Goal: Information Seeking & Learning: Learn about a topic

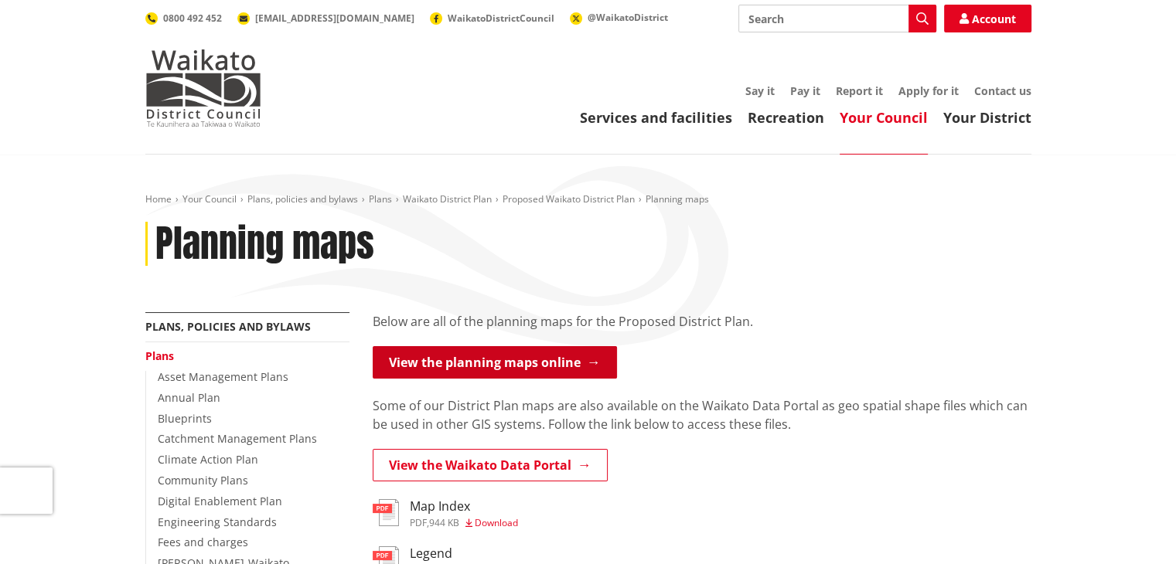
click at [496, 363] on link "View the planning maps online" at bounding box center [495, 362] width 244 height 32
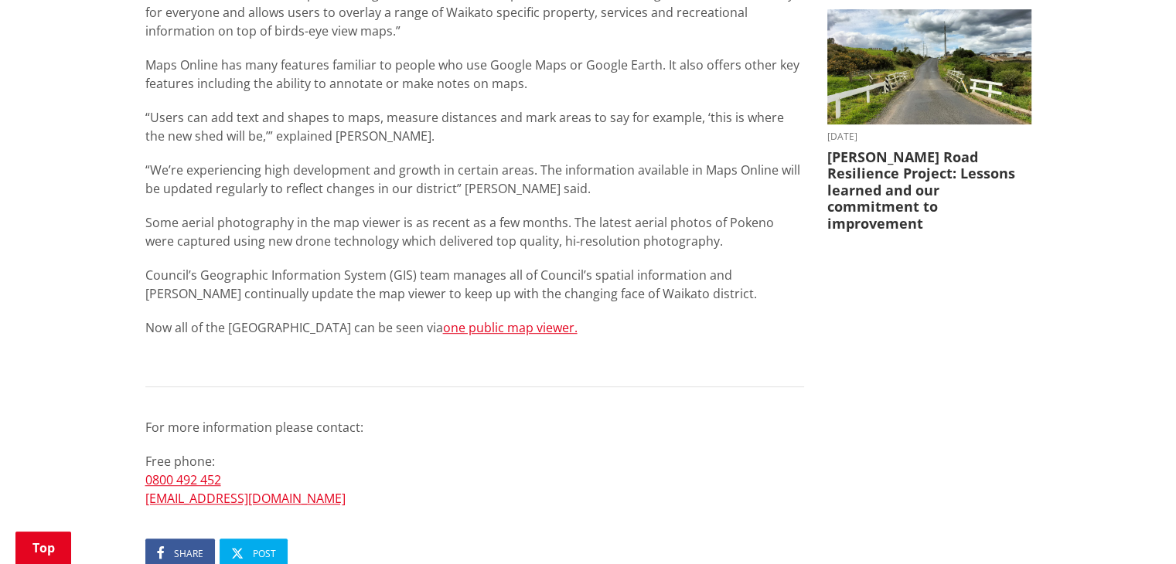
scroll to position [696, 0]
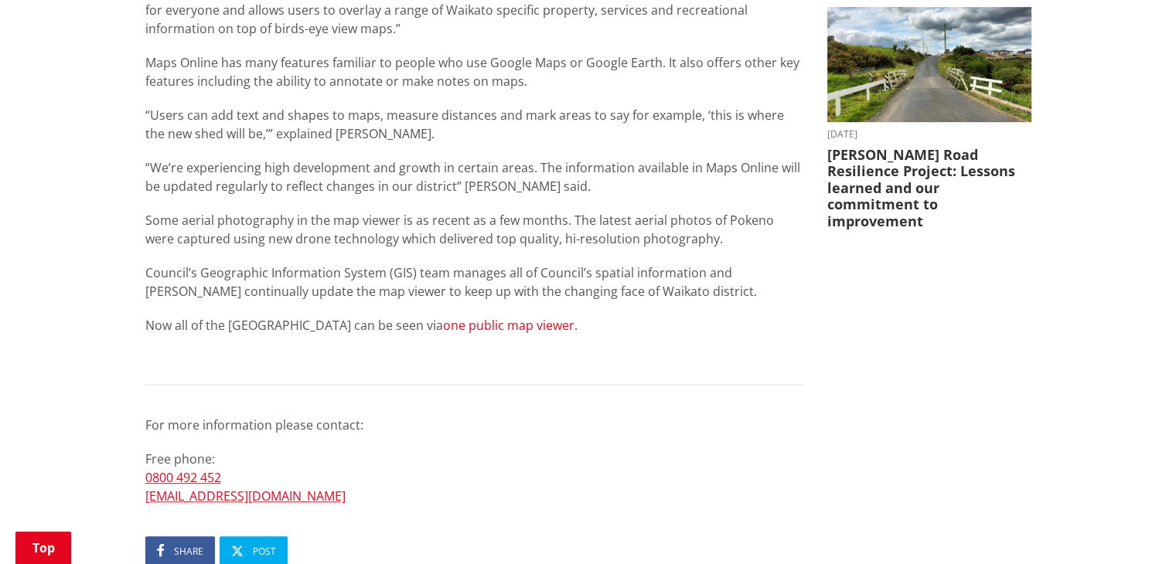
click at [475, 322] on link "one public map viewer." at bounding box center [510, 325] width 135 height 17
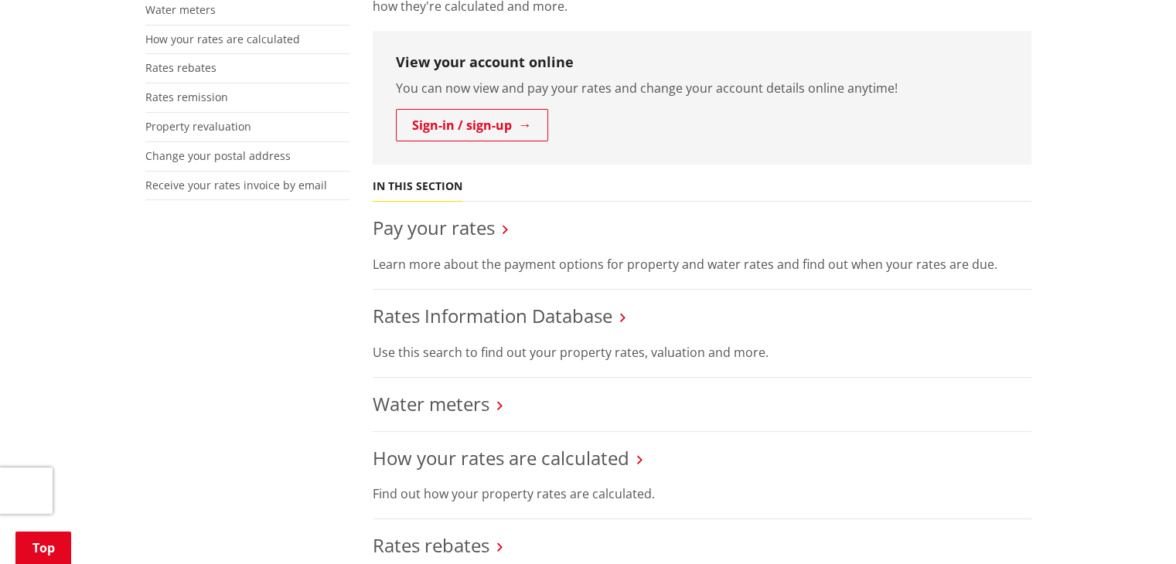
scroll to position [464, 0]
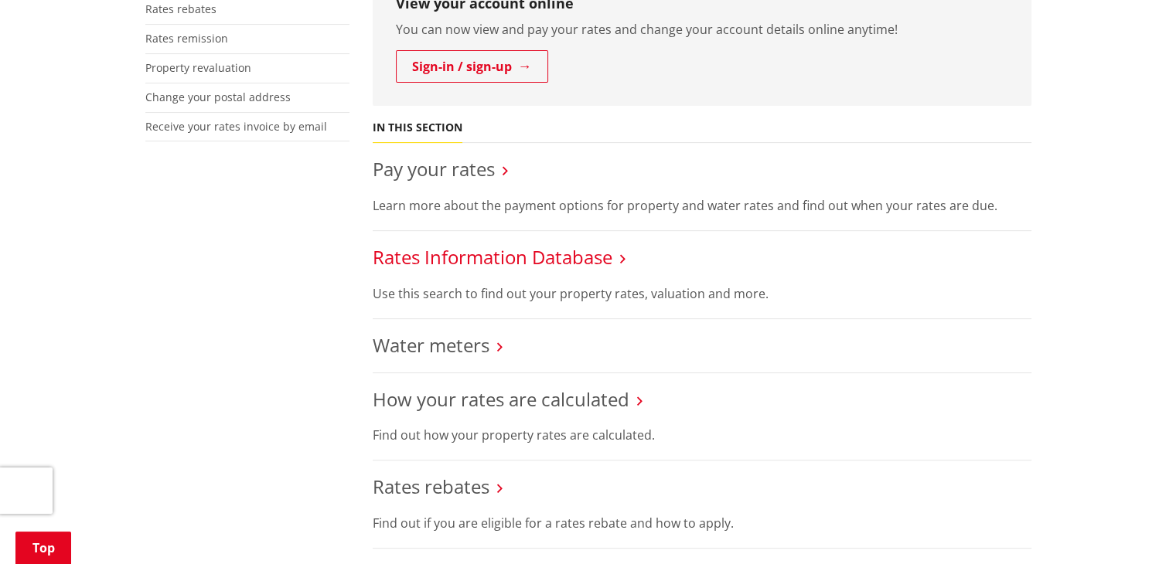
click at [477, 264] on link "Rates Information Database" at bounding box center [493, 257] width 240 height 26
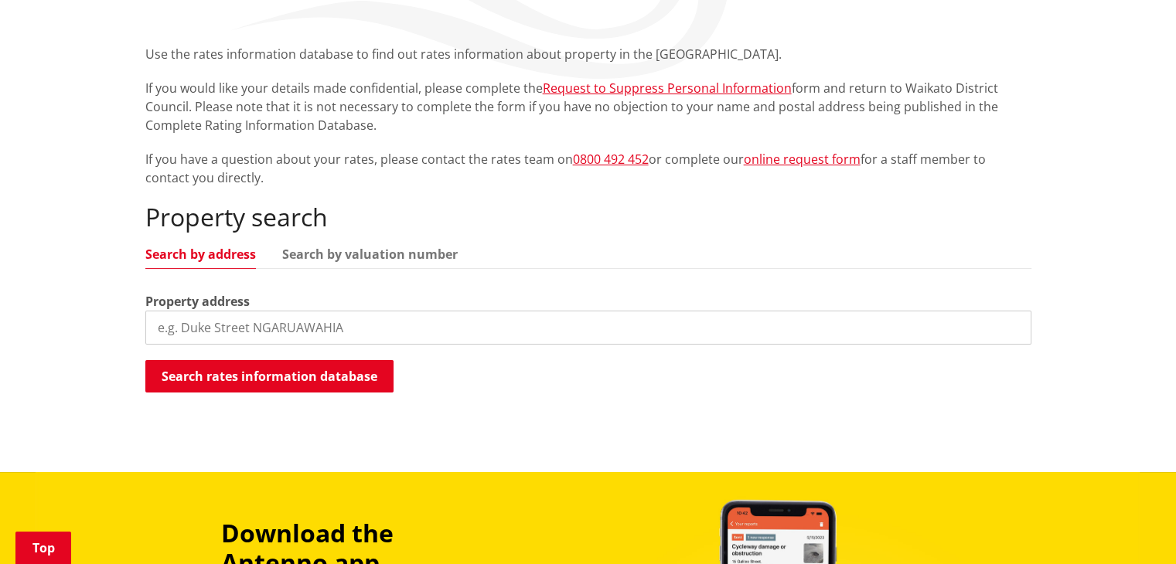
scroll to position [309, 0]
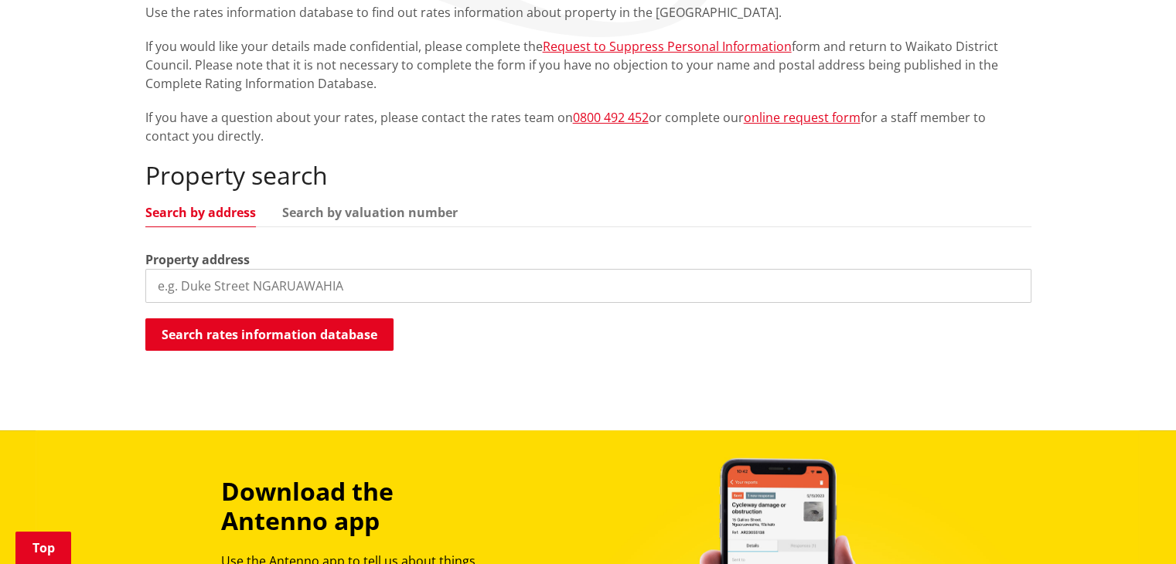
click at [337, 287] on input "search" at bounding box center [588, 286] width 886 height 34
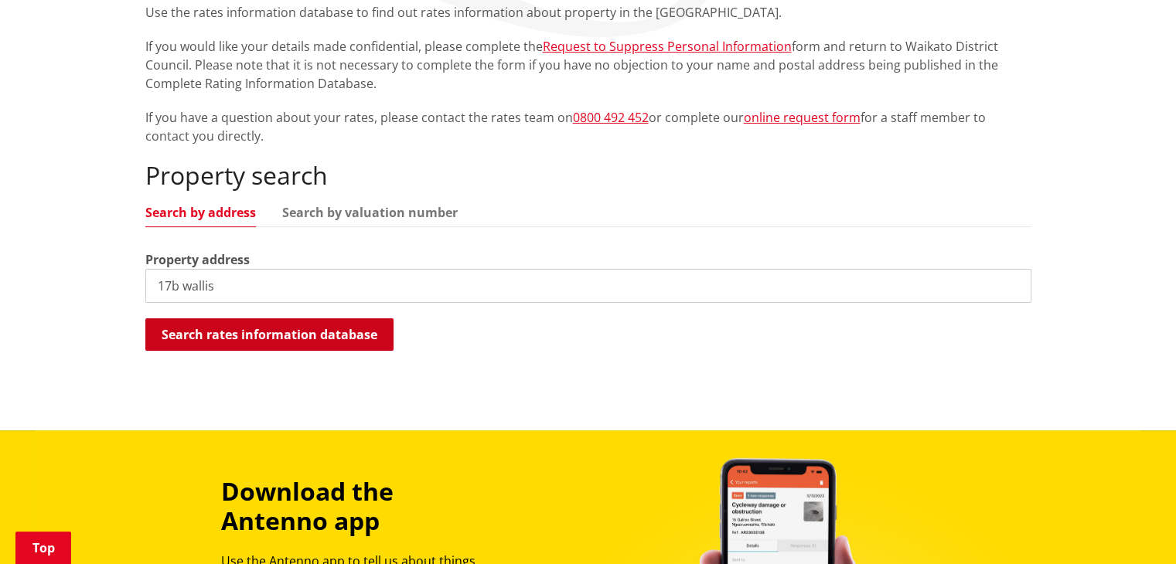
type input "17b wallis"
click at [258, 337] on button "Search rates information database" at bounding box center [269, 335] width 248 height 32
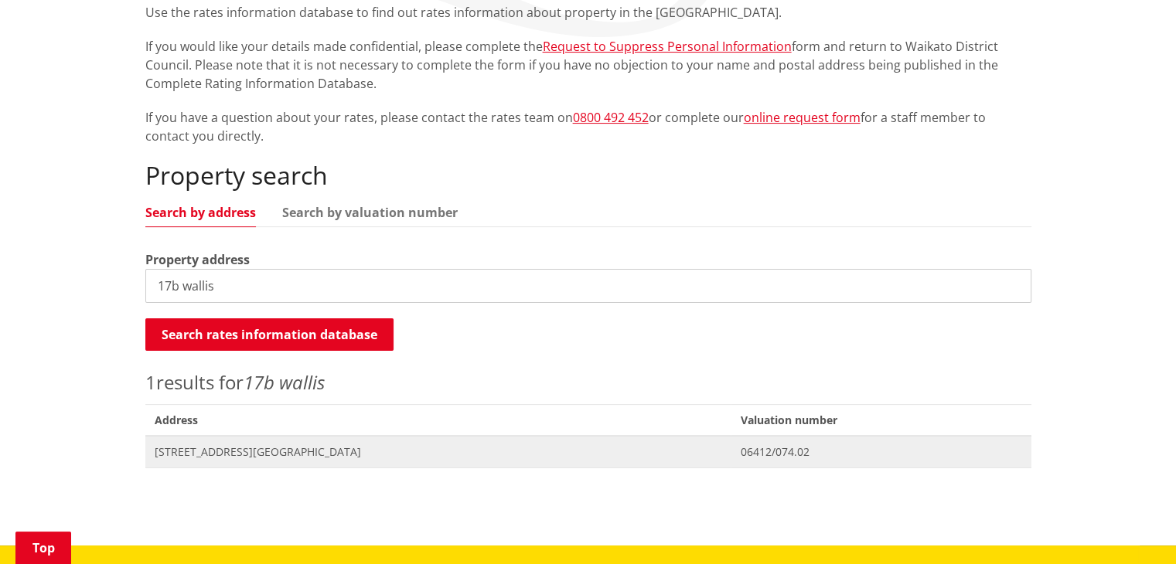
click at [246, 459] on span "Address [STREET_ADDRESS]" at bounding box center [438, 452] width 586 height 32
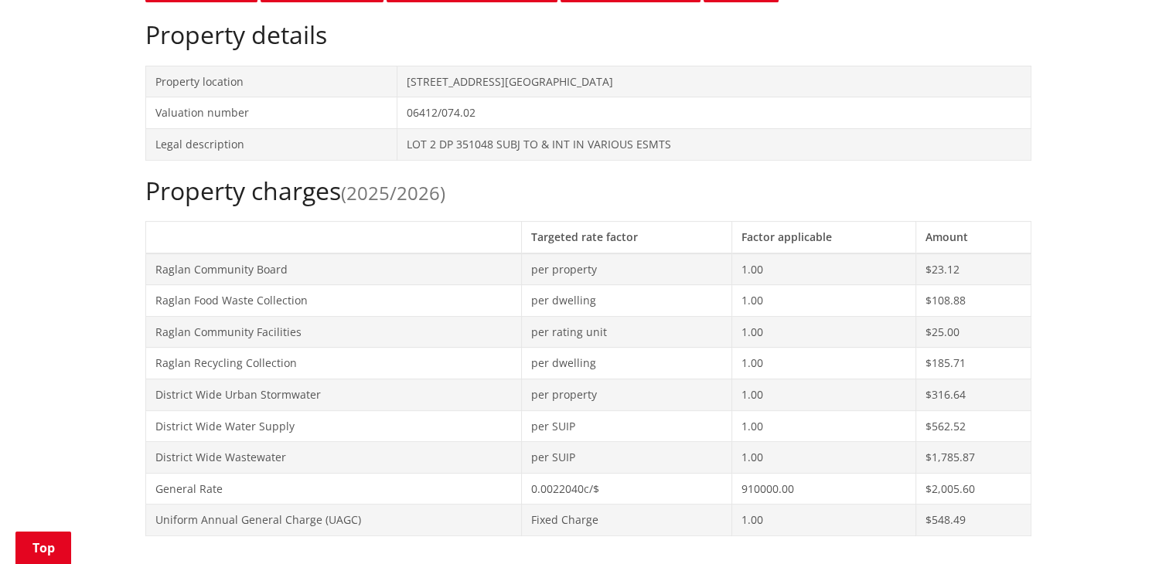
scroll to position [464, 0]
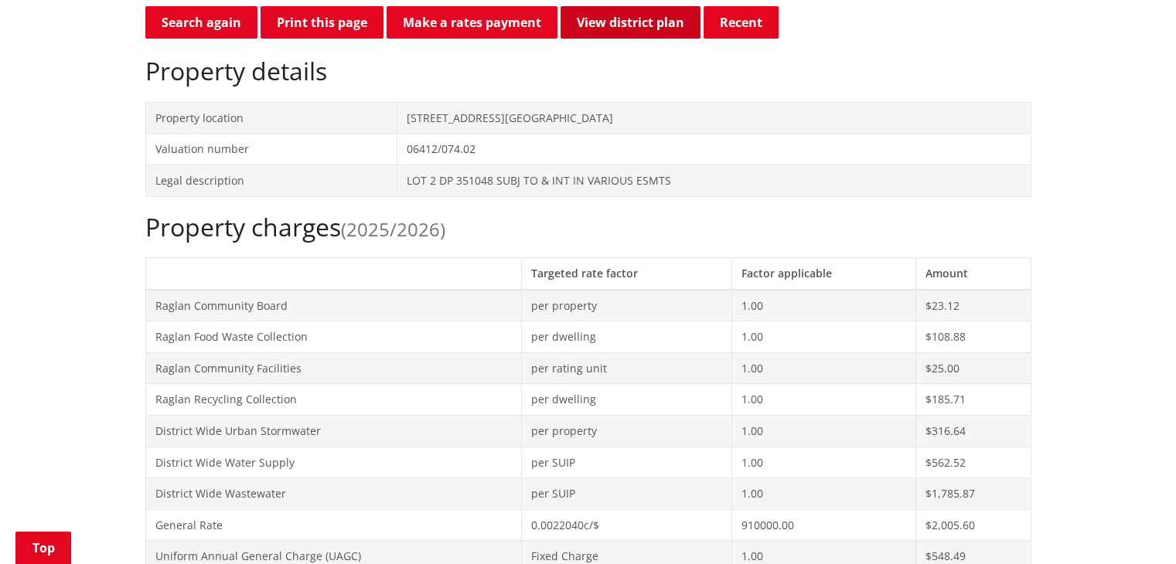
click at [631, 29] on link "View district plan" at bounding box center [631, 22] width 140 height 32
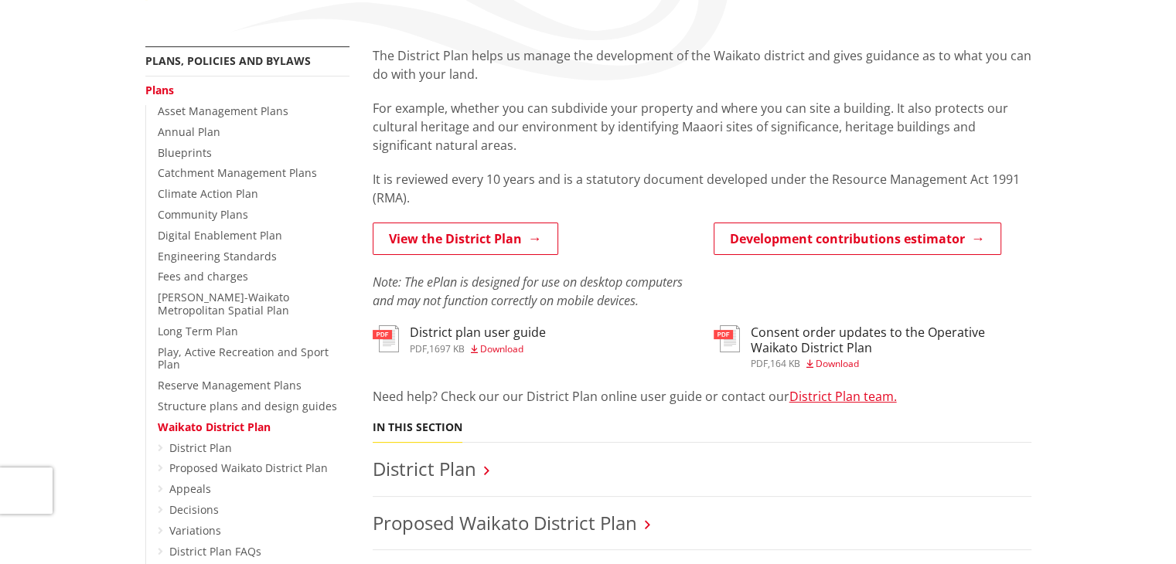
scroll to position [309, 0]
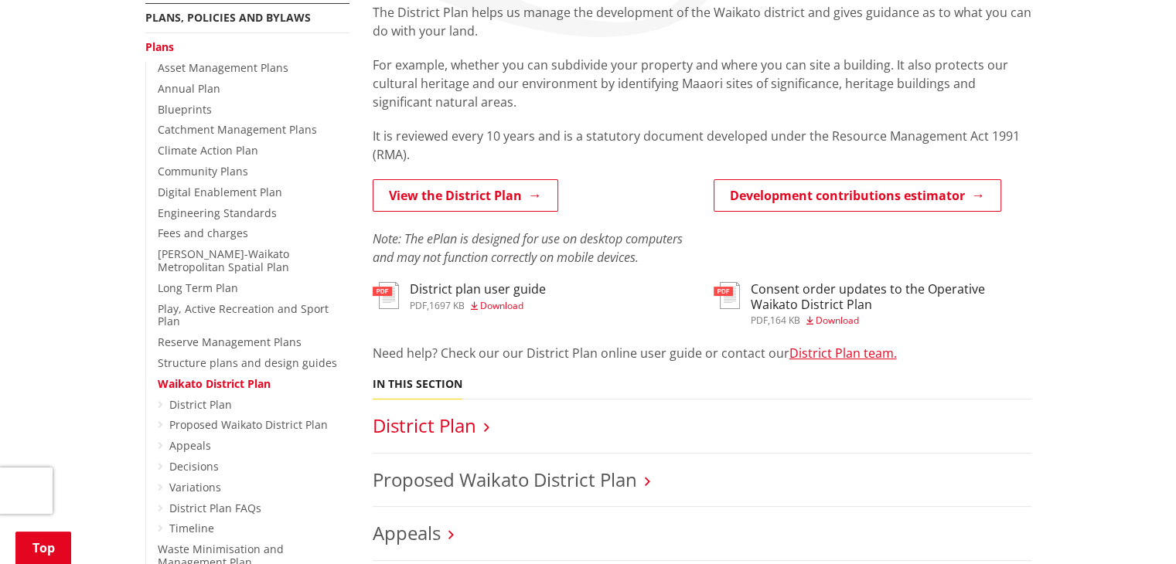
click at [451, 427] on link "District Plan" at bounding box center [425, 426] width 104 height 26
